Goal: Information Seeking & Learning: Learn about a topic

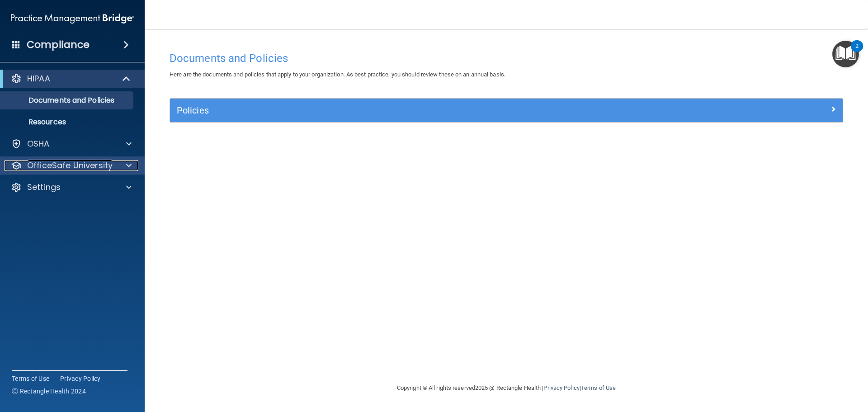
click at [60, 165] on p "OfficeSafe University" at bounding box center [69, 165] width 85 height 11
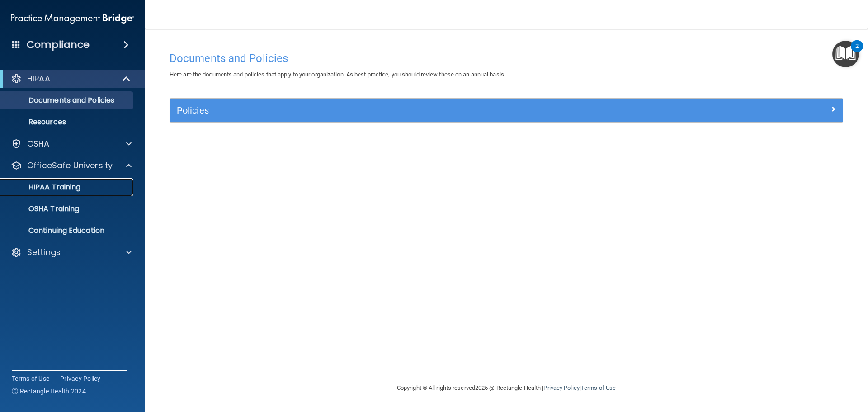
click at [67, 192] on p "HIPAA Training" at bounding box center [43, 187] width 75 height 9
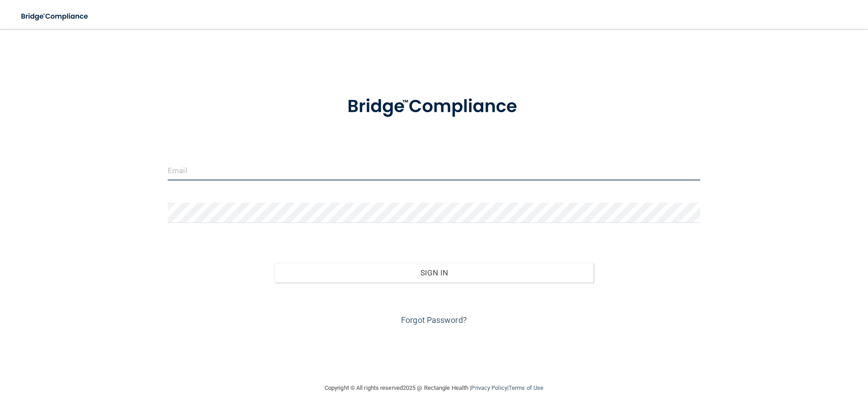
click at [256, 177] on input "email" at bounding box center [434, 170] width 532 height 20
drag, startPoint x: 265, startPoint y: 123, endPoint x: 425, endPoint y: 45, distance: 178.7
click at [265, 123] on div at bounding box center [434, 106] width 546 height 47
click at [329, 169] on input "email" at bounding box center [434, 170] width 532 height 20
click at [293, 130] on form "Invalid email/password. You don't have permission to access that page. Sign In …" at bounding box center [434, 205] width 532 height 244
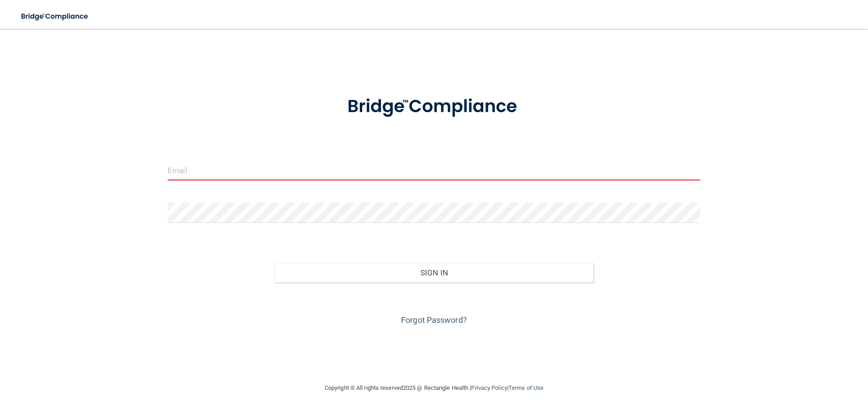
click at [252, 163] on input "email" at bounding box center [434, 170] width 532 height 20
type input "[EMAIL_ADDRESS][DOMAIN_NAME]"
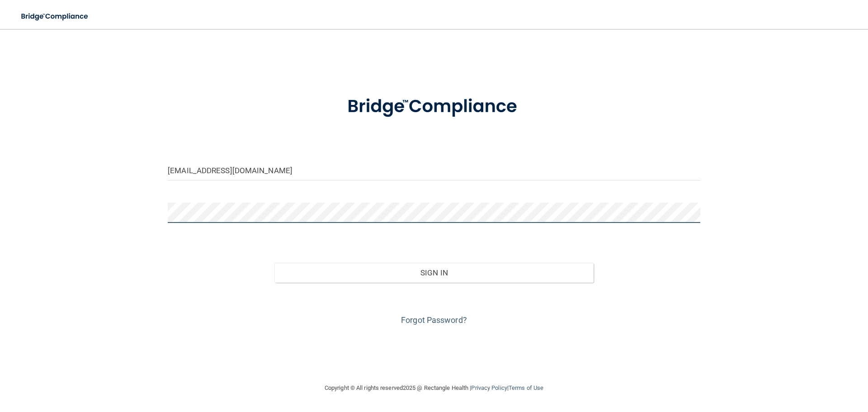
click at [274, 263] on button "Sign In" at bounding box center [433, 273] width 319 height 20
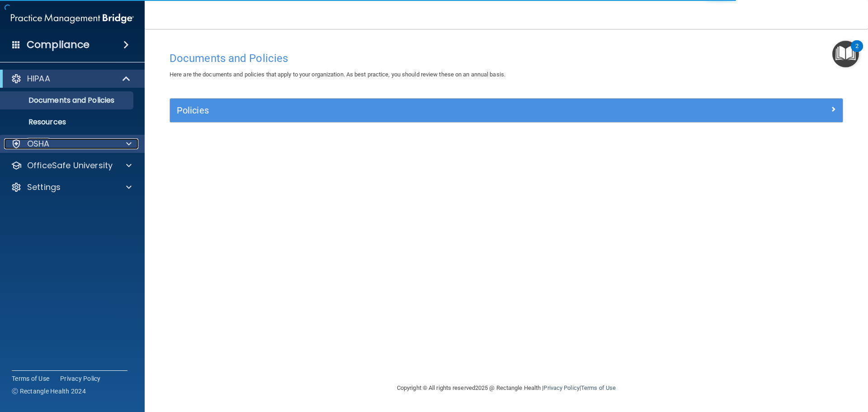
click at [117, 147] on div at bounding box center [127, 143] width 23 height 11
click at [109, 120] on p "Resources" at bounding box center [67, 121] width 123 height 9
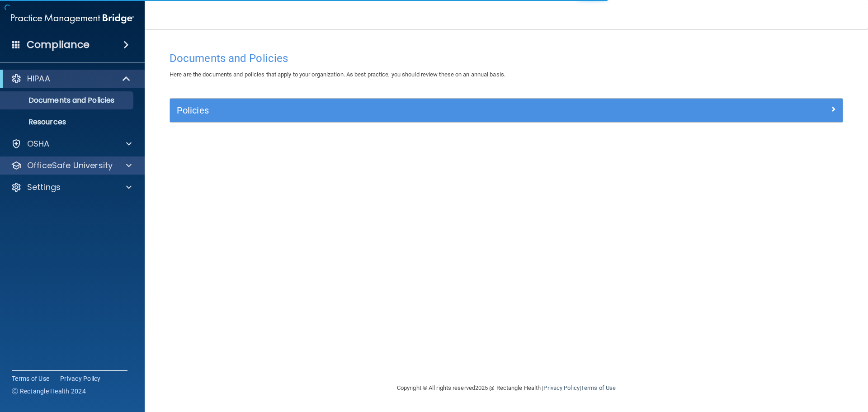
click at [87, 157] on div "OfficeSafe University" at bounding box center [72, 165] width 145 height 18
click at [128, 164] on span at bounding box center [128, 165] width 5 height 11
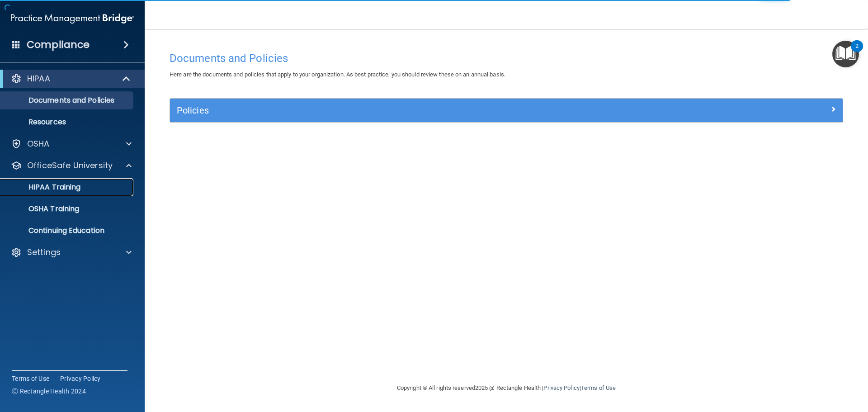
click at [102, 184] on div "HIPAA Training" at bounding box center [67, 187] width 123 height 9
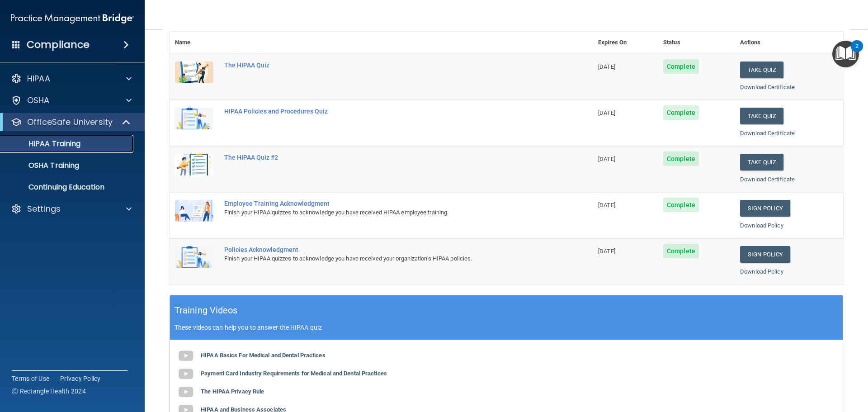
scroll to position [45, 0]
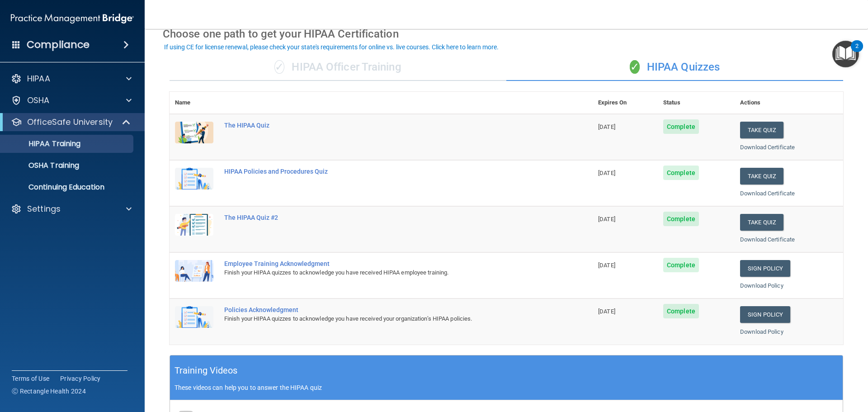
drag, startPoint x: 598, startPoint y: 168, endPoint x: 629, endPoint y: 168, distance: 30.7
click at [629, 168] on td "[DATE]" at bounding box center [624, 183] width 65 height 46
drag, startPoint x: 591, startPoint y: 123, endPoint x: 632, endPoint y: 296, distance: 177.9
click at [632, 296] on tbody "The HIPAA Quiz [DATE] Complete Take Quiz Download Certificate HIPAA Policies an…" at bounding box center [505, 229] width 673 height 230
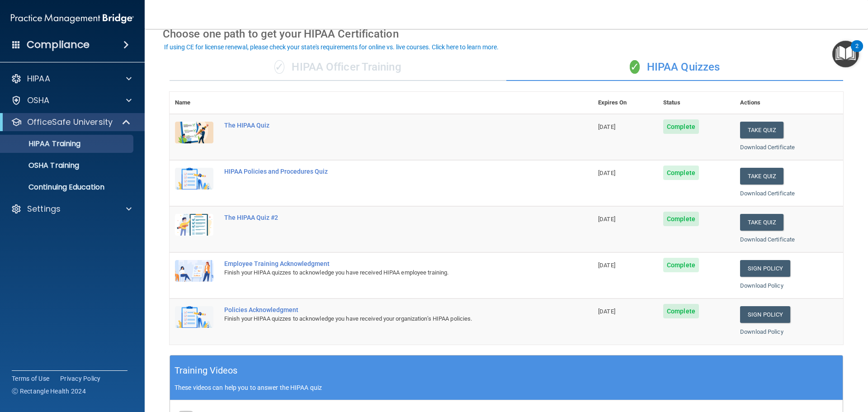
click at [632, 296] on td "[DATE]" at bounding box center [624, 275] width 65 height 46
click at [605, 309] on span "[DATE]" at bounding box center [606, 311] width 17 height 7
click at [577, 309] on td "Policies Acknowledgment Finish your HIPAA quizzes to acknowledge you have recei…" at bounding box center [406, 321] width 374 height 46
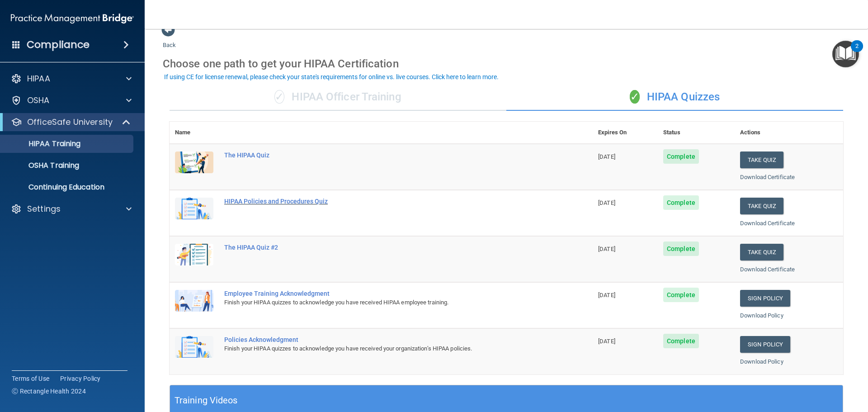
scroll to position [0, 0]
